Goal: Information Seeking & Learning: Check status

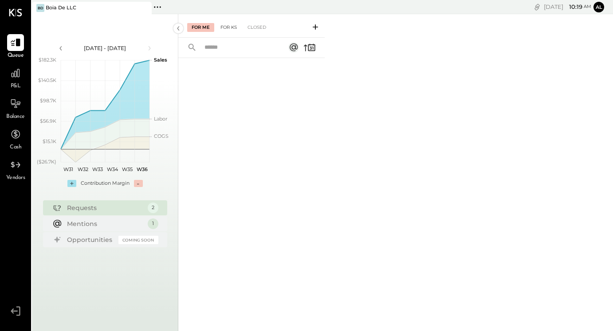
click at [238, 26] on div "For KS" at bounding box center [228, 27] width 25 height 9
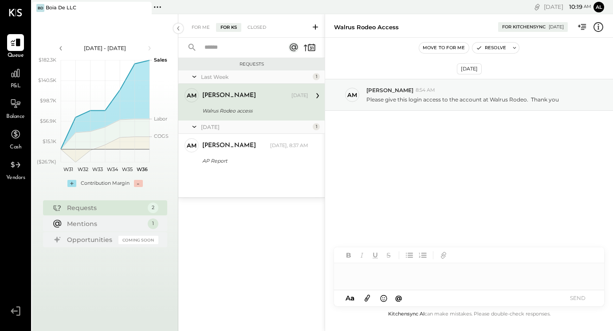
click at [597, 6] on button "Al" at bounding box center [598, 7] width 11 height 11
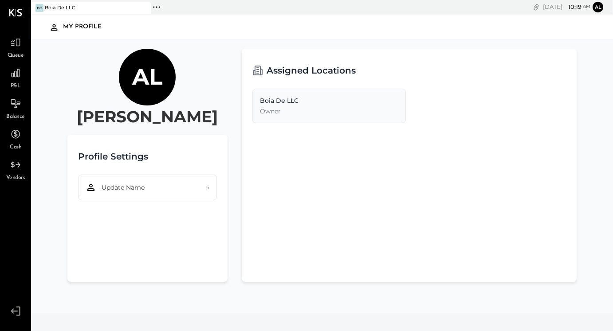
click at [19, 314] on icon at bounding box center [16, 311] width 16 height 13
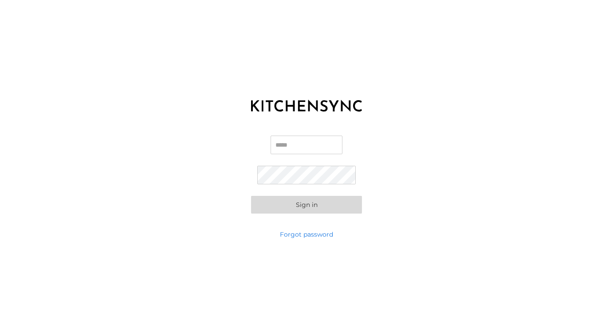
type input "**********"
click at [306, 204] on button "Sign in" at bounding box center [306, 205] width 111 height 18
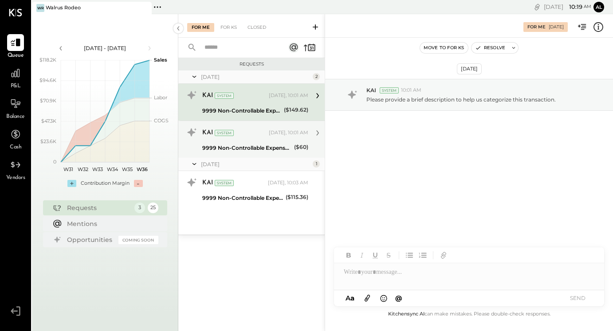
click at [269, 133] on div "[DATE], 10:01 AM" at bounding box center [288, 133] width 39 height 7
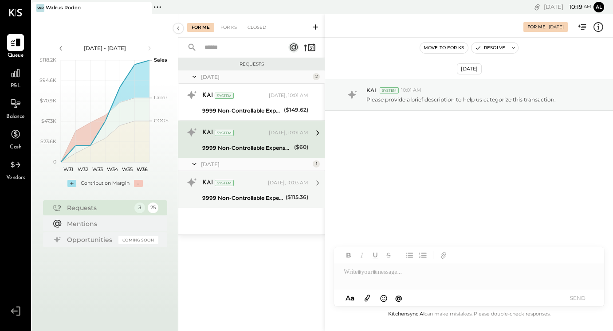
click at [269, 204] on div "KAI System [DATE], 10:03 AM 9999 Non-Controllable Expenses:Other Income and Exp…" at bounding box center [251, 189] width 146 height 37
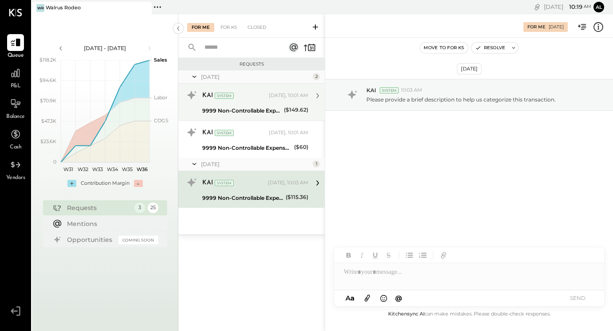
click at [264, 102] on div "KAI System [DATE], 10:01 AM" at bounding box center [255, 95] width 106 height 15
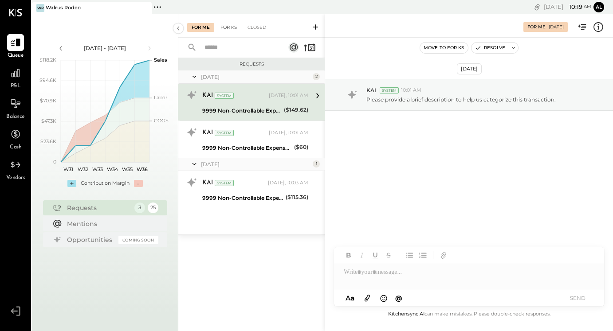
click at [229, 26] on div "For KS" at bounding box center [228, 27] width 25 height 9
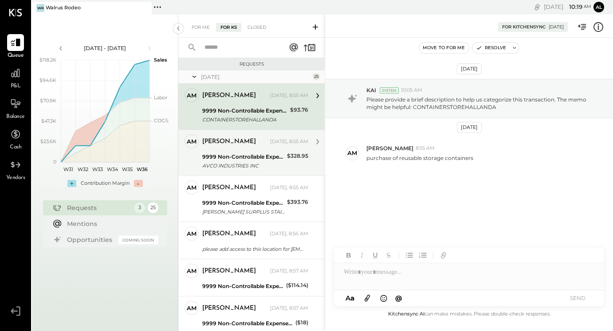
click at [234, 142] on div "[PERSON_NAME]" at bounding box center [235, 141] width 66 height 9
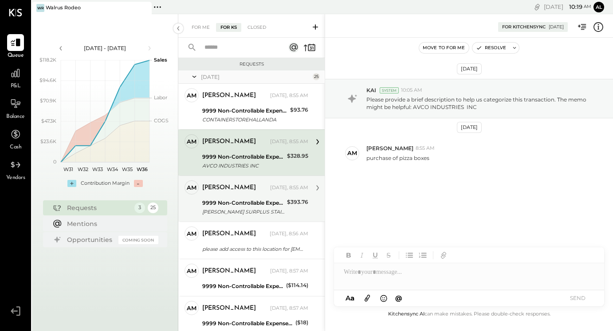
click at [279, 200] on div "9999 Non-Controllable Expenses:Other Income and Expenses:To Be Classified P&L" at bounding box center [243, 203] width 82 height 9
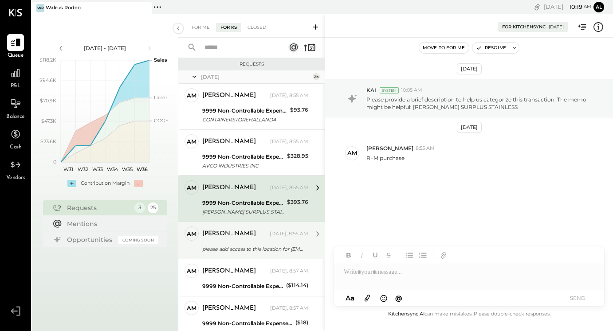
click at [241, 244] on div "please add access to this location for [EMAIL_ADDRESS][DOMAIN_NAME]" at bounding box center [253, 249] width 103 height 11
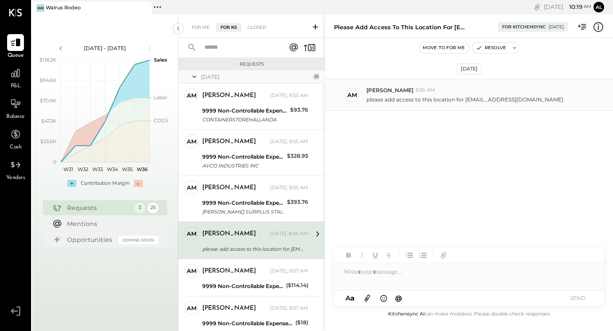
click at [404, 100] on p "please add access to this location for [EMAIL_ADDRESS][DOMAIN_NAME]" at bounding box center [464, 100] width 197 height 8
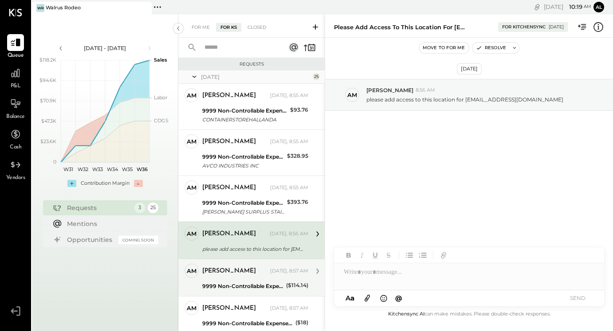
click at [260, 262] on div "AM [PERSON_NAME] Owner [PERSON_NAME] [DATE], 8:57 AM 9999 Non-Controllable Expe…" at bounding box center [251, 277] width 146 height 37
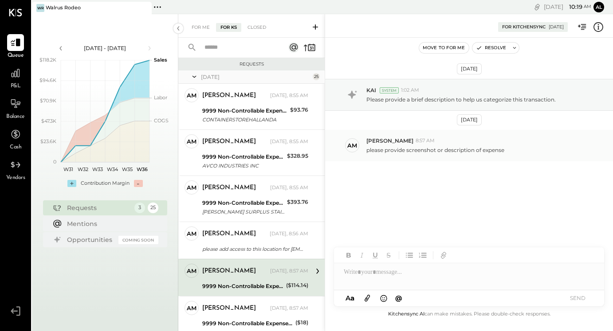
click at [410, 149] on p "please provide screenshot or description of expense" at bounding box center [435, 150] width 138 height 8
copy div "please provide screenshot or description of expense CF [PERSON_NAME] ID [PERSON…"
click at [188, 30] on div "For Me" at bounding box center [200, 27] width 27 height 9
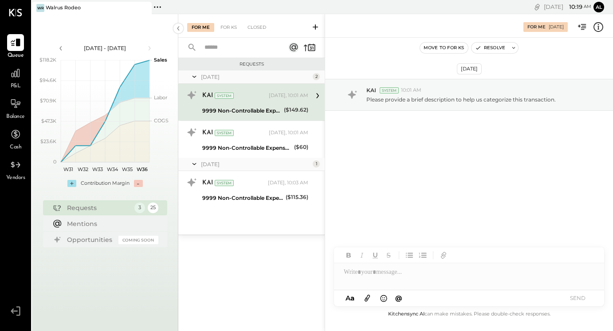
click at [424, 277] on div at bounding box center [469, 272] width 270 height 18
paste div
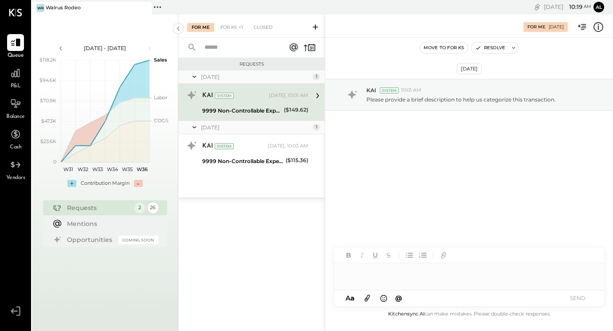
click at [275, 133] on div "[DATE] 1" at bounding box center [251, 127] width 146 height 13
click at [375, 281] on div at bounding box center [469, 272] width 270 height 18
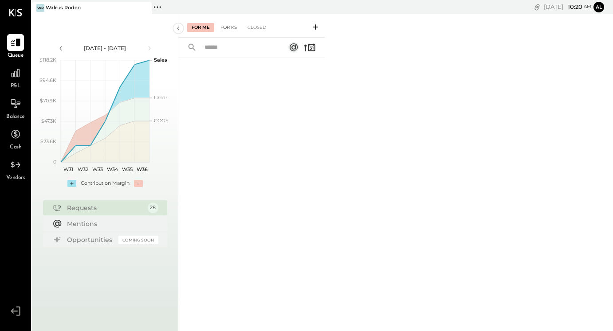
click at [233, 30] on div "For KS" at bounding box center [228, 27] width 25 height 9
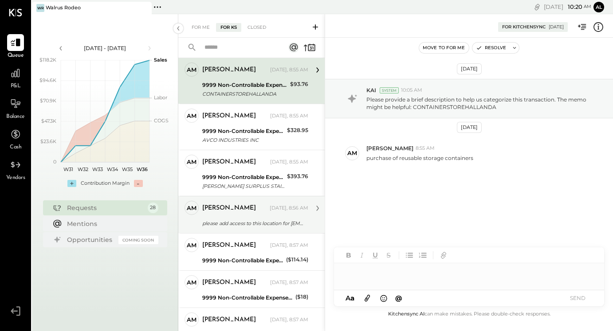
scroll to position [25, 0]
click at [284, 224] on div "please add access to this location for [EMAIL_ADDRESS][DOMAIN_NAME]" at bounding box center [253, 224] width 103 height 9
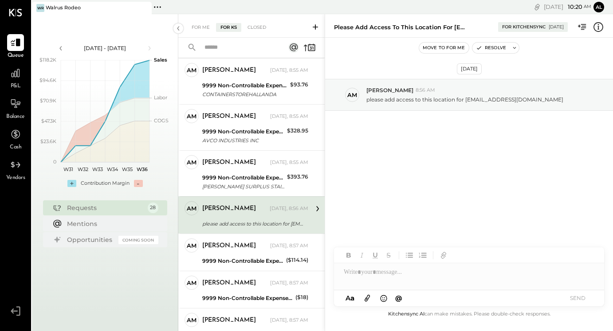
click at [431, 284] on div at bounding box center [469, 268] width 270 height 43
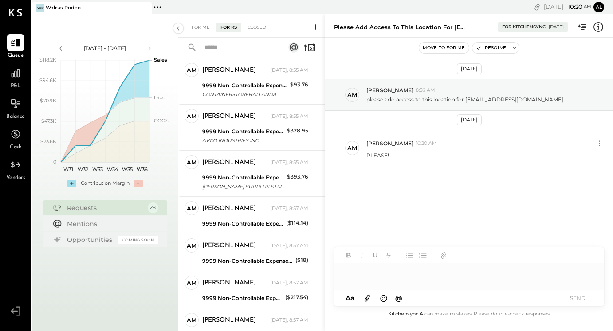
scroll to position [836, 0]
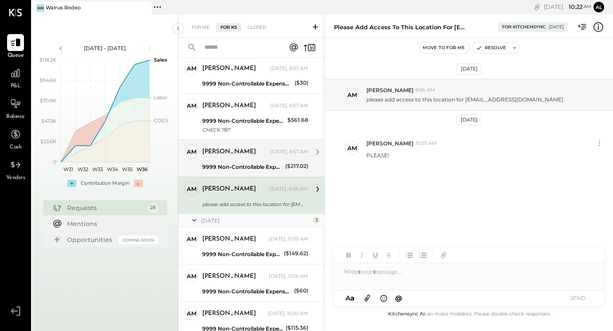
click at [263, 160] on div "[PERSON_NAME] [DATE], 8:57 AM 9999 Non-Controllable Expenses:Other Income and E…" at bounding box center [255, 159] width 106 height 28
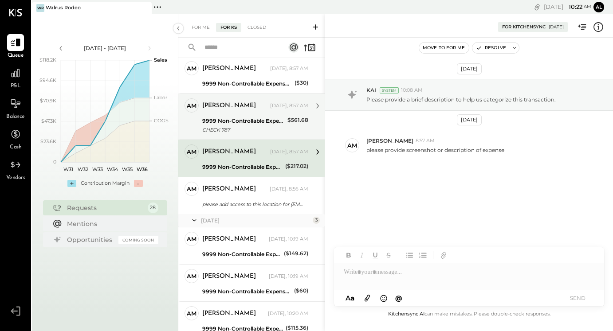
click at [258, 129] on div "CHECK 787" at bounding box center [243, 130] width 82 height 9
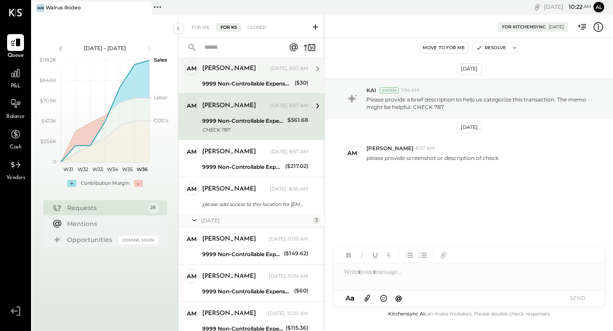
click at [256, 88] on div "9999 Non-Controllable Expenses:Other Income and Expenses:To Be Classified P&L" at bounding box center [247, 84] width 90 height 11
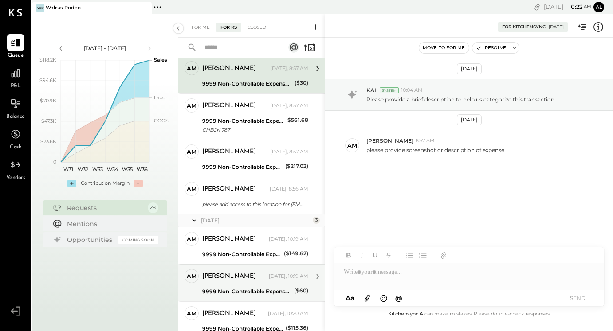
click at [252, 265] on div "AM [PERSON_NAME] Owner [PERSON_NAME] [DATE], 10:19 AM 9999 Non-Controllable Exp…" at bounding box center [251, 282] width 146 height 37
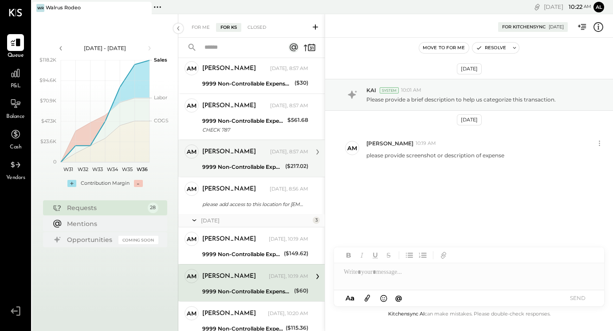
click at [265, 142] on div "AM [PERSON_NAME] Owner [PERSON_NAME] [DATE], 8:57 AM 9999 Non-Controllable Expe…" at bounding box center [251, 158] width 146 height 37
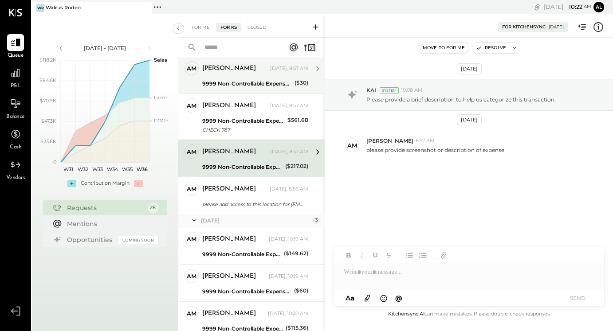
click at [273, 61] on div "[PERSON_NAME] [DATE], 8:57 AM" at bounding box center [255, 68] width 106 height 15
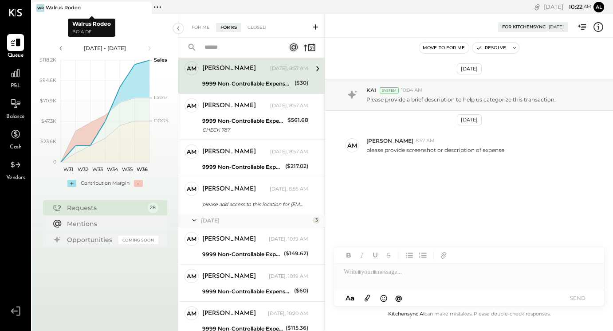
click at [5, 14] on div "Queue P&L Balance Cash Vendors v 4.32.3" at bounding box center [15, 165] width 31 height 331
click at [14, 16] on icon at bounding box center [15, 13] width 13 height 8
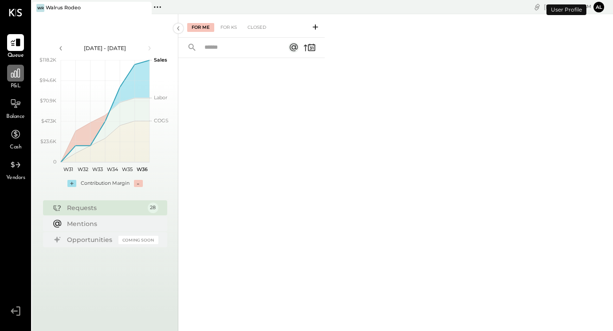
click at [15, 79] on icon at bounding box center [16, 73] width 12 height 12
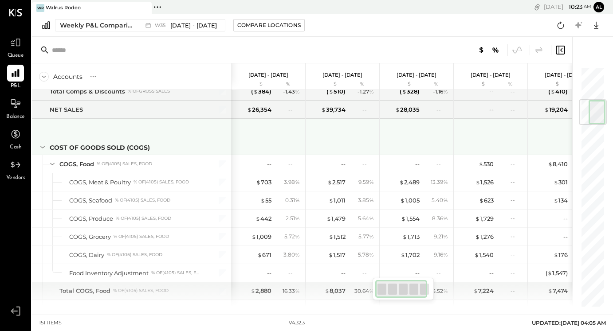
scroll to position [282, 0]
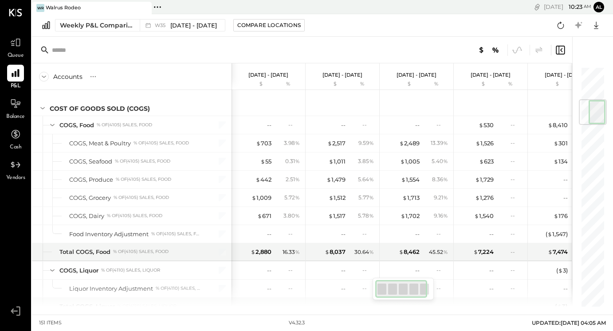
click at [13, 7] on div at bounding box center [15, 12] width 13 height 25
click at [13, 9] on icon at bounding box center [15, 13] width 13 height 8
